Goal: Task Accomplishment & Management: Manage account settings

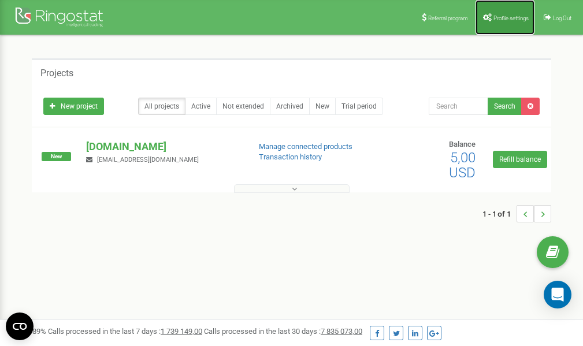
click at [501, 16] on span "Profile settings" at bounding box center [511, 18] width 35 height 6
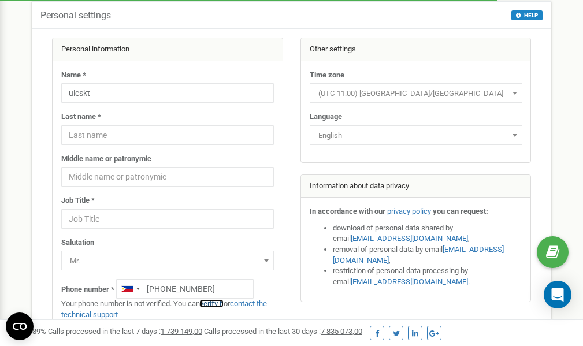
click at [219, 303] on link "verify it" at bounding box center [212, 303] width 24 height 9
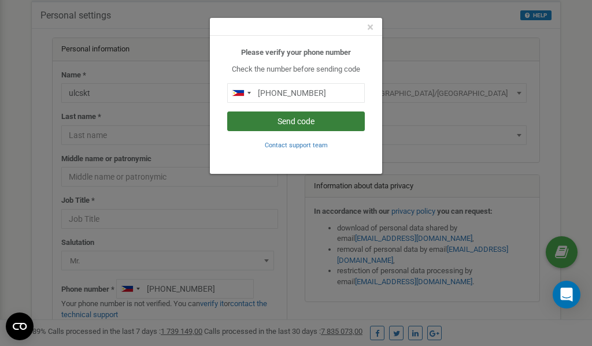
click at [308, 120] on button "Send code" at bounding box center [296, 122] width 138 height 20
